Goal: Task Accomplishment & Management: Manage account settings

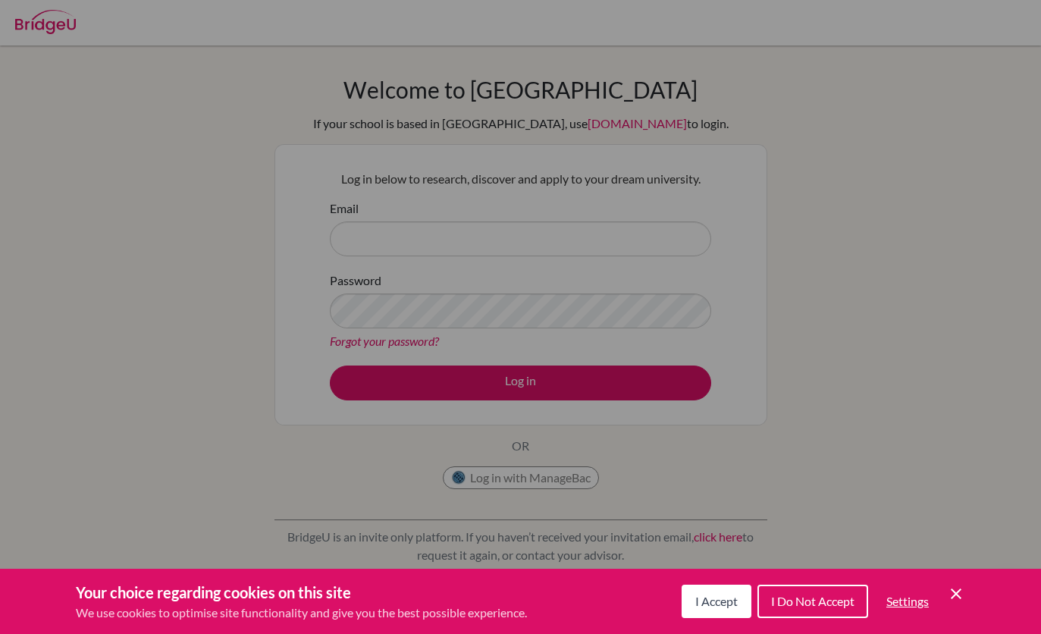
click at [882, 278] on div "Cookie Preferences" at bounding box center [520, 317] width 1041 height 634
click at [567, 372] on div "Cookie Preferences" at bounding box center [520, 317] width 1041 height 634
click at [810, 597] on span "I Do Not Accept" at bounding box center [812, 601] width 83 height 14
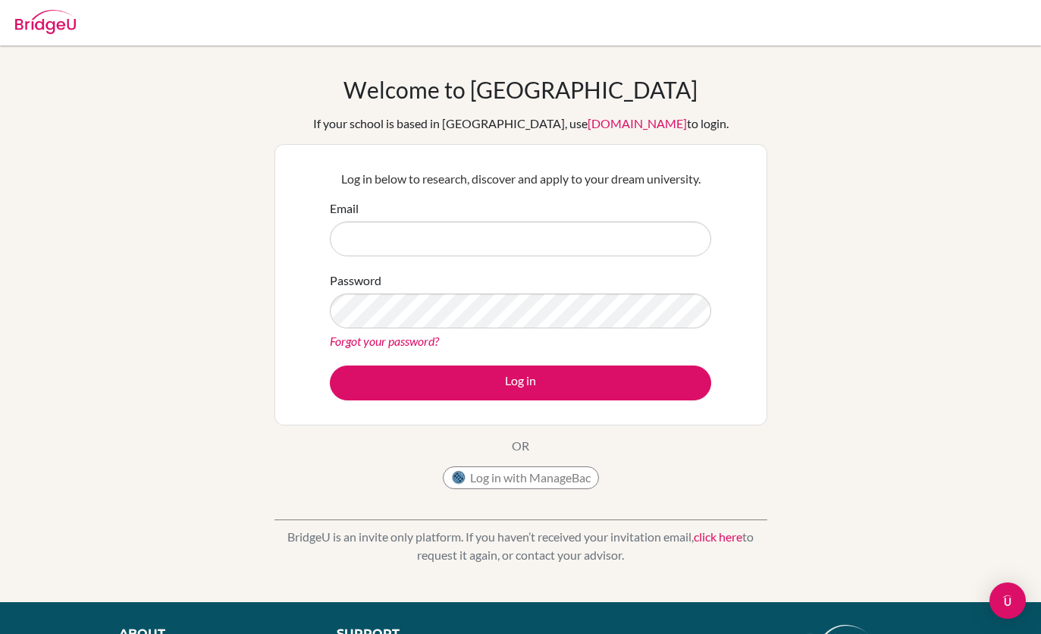
click at [628, 385] on button "Log in" at bounding box center [521, 383] width 382 height 35
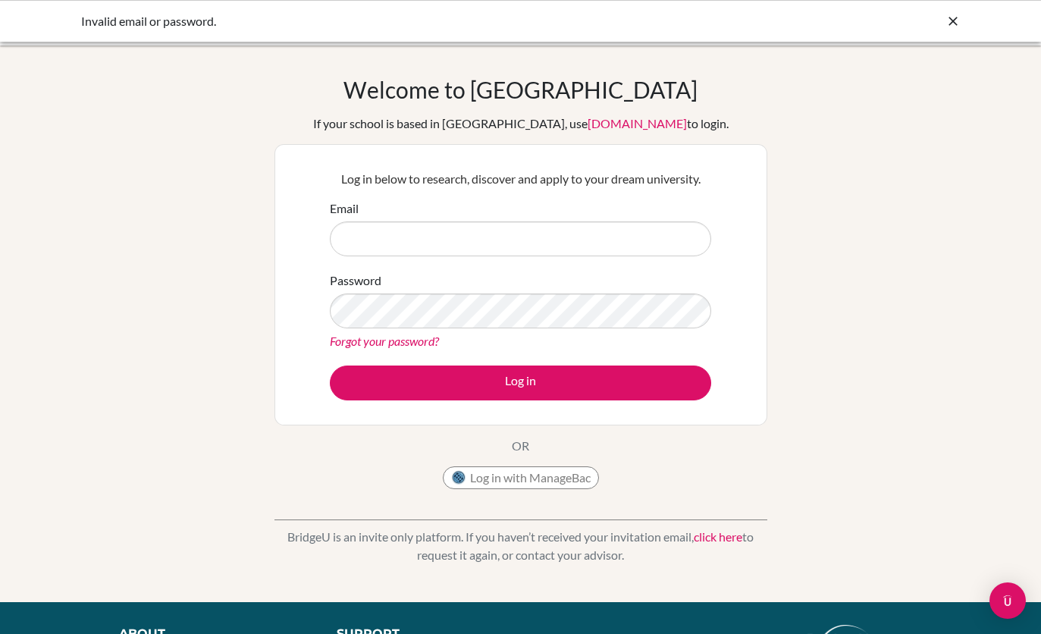
click at [577, 377] on button "Log in" at bounding box center [521, 383] width 382 height 35
click at [632, 234] on input "Email" at bounding box center [521, 238] width 382 height 35
type input "[EMAIL_ADDRESS][DOMAIN_NAME]"
click at [520, 382] on button "Log in" at bounding box center [521, 383] width 382 height 35
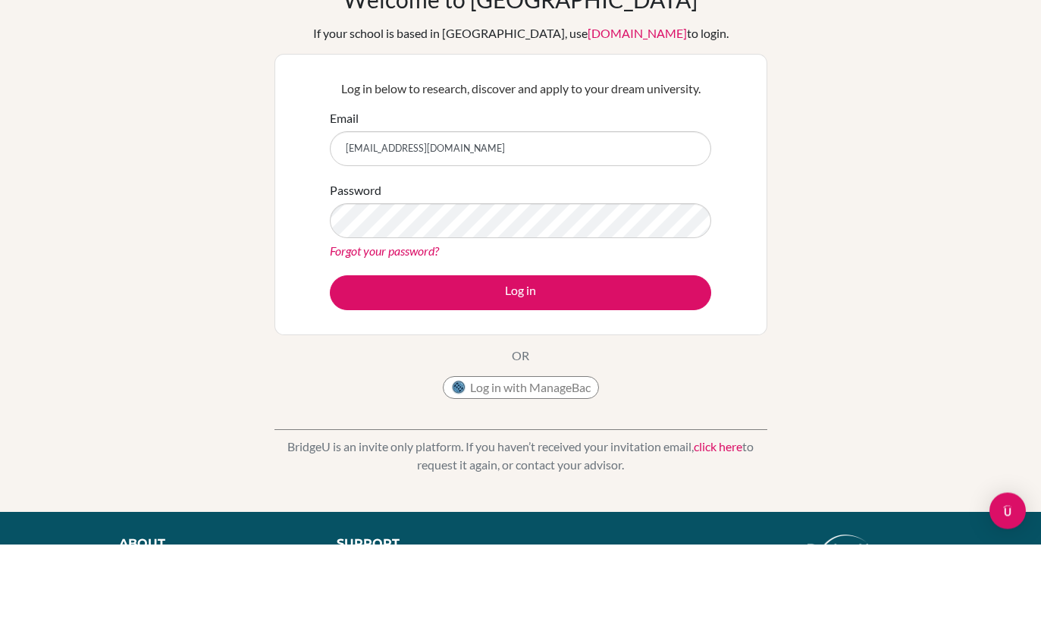
click at [598, 366] on button "Log in" at bounding box center [521, 383] width 382 height 35
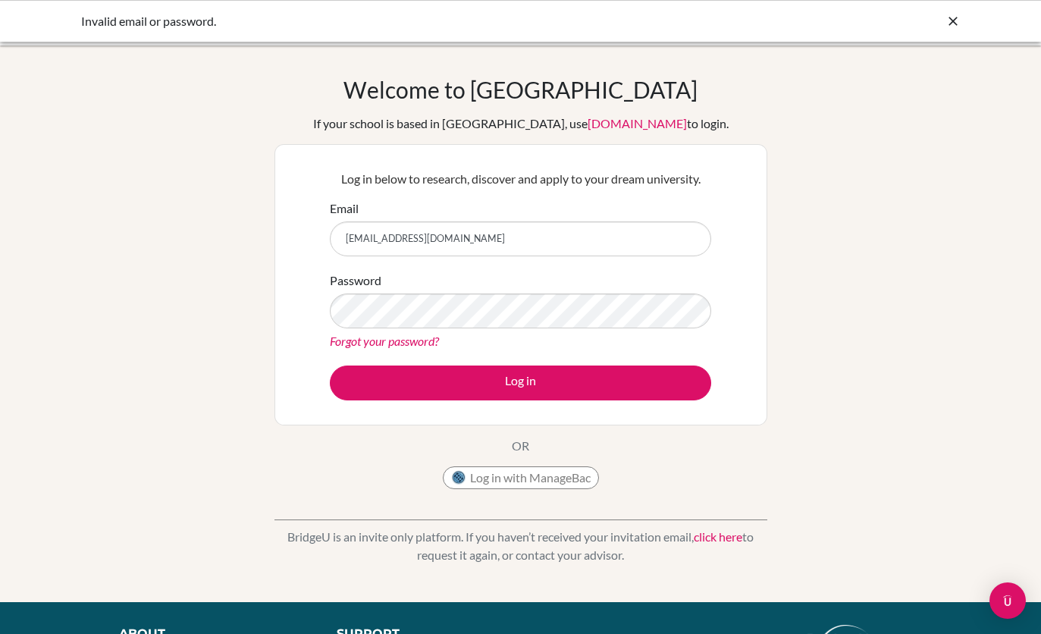
click at [960, 19] on icon at bounding box center [953, 21] width 15 height 15
